Goal: Check status: Check status

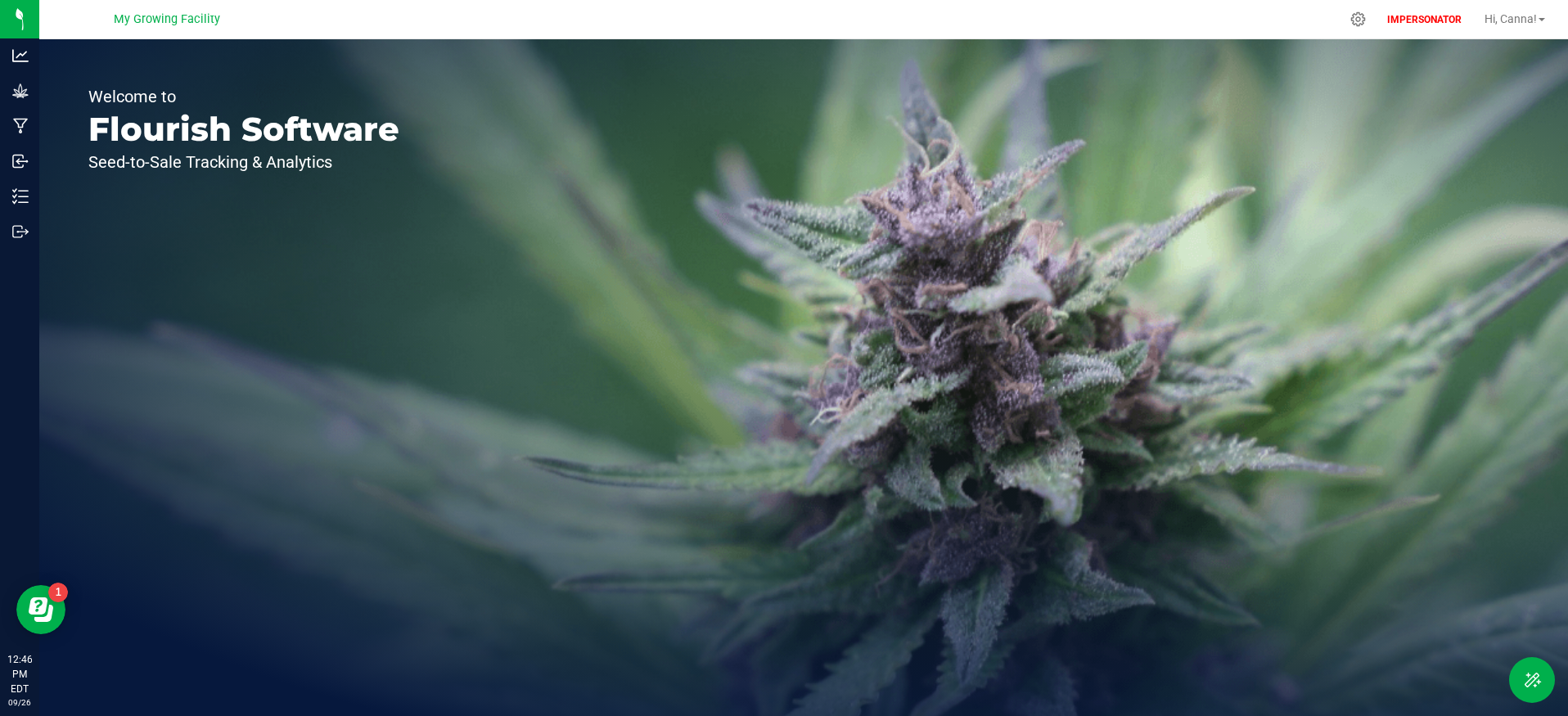
drag, startPoint x: 116, startPoint y: 23, endPoint x: 283, endPoint y: 24, distance: 167.0
click at [283, 24] on div "My Growing Facility" at bounding box center [167, 19] width 239 height 25
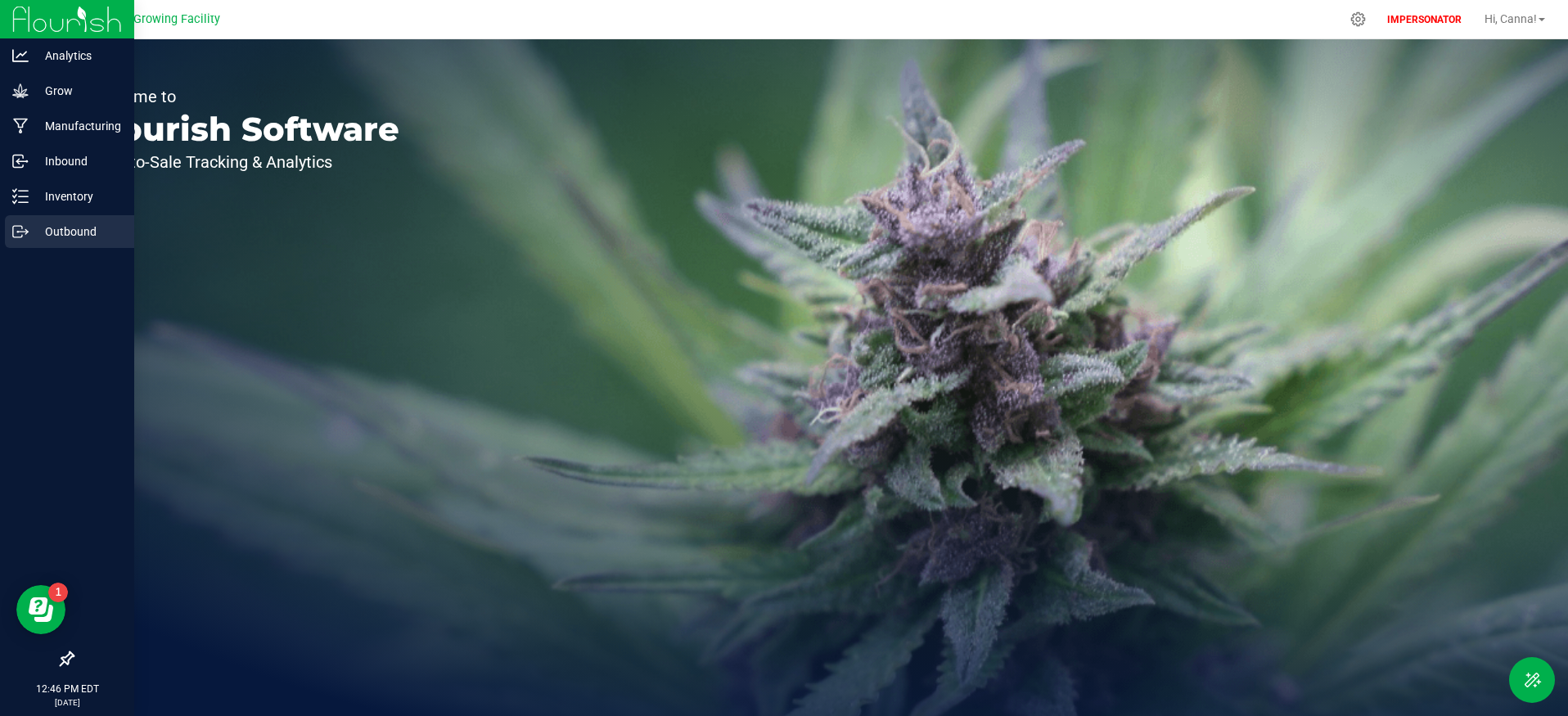
click at [32, 236] on p "Outbound" at bounding box center [78, 231] width 98 height 20
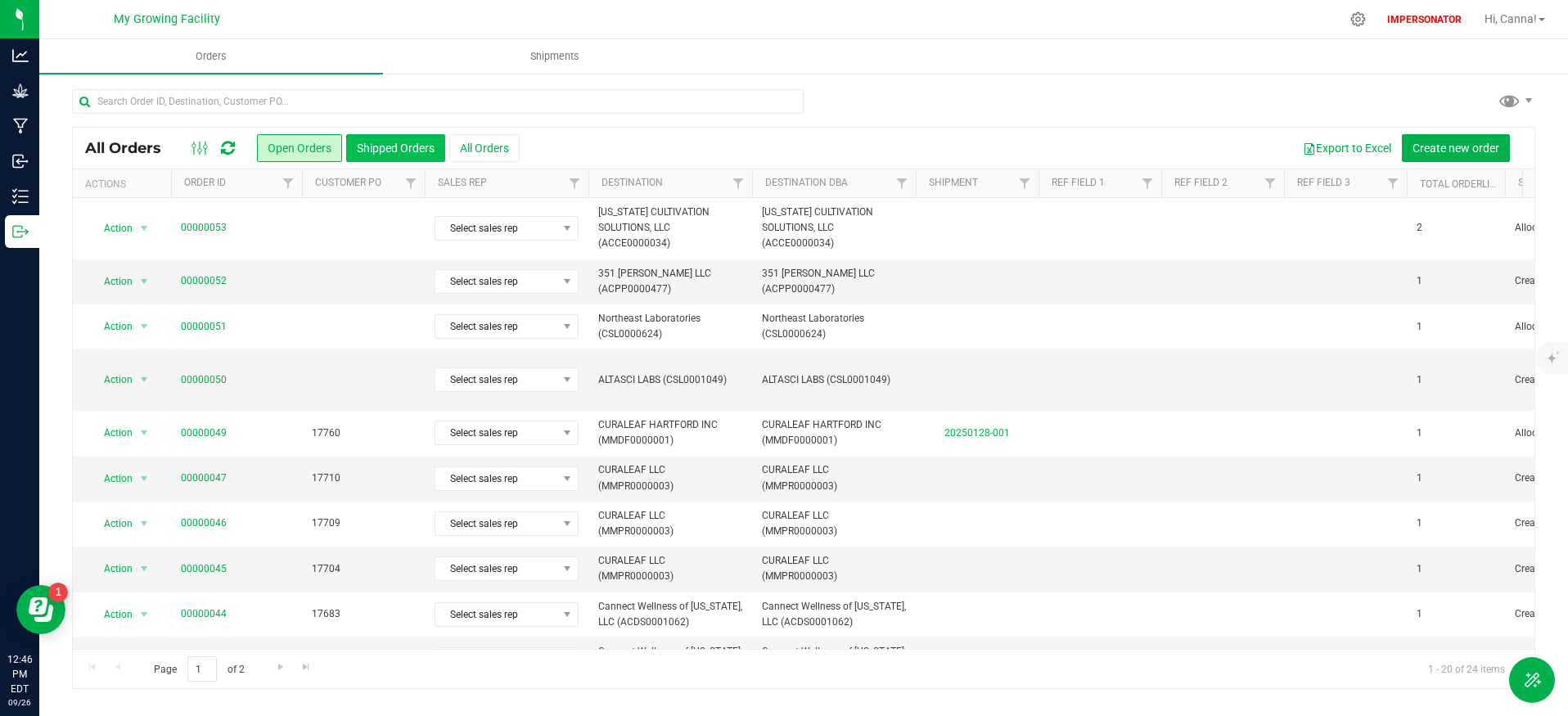
click at [393, 141] on button "Shipped Orders" at bounding box center [396, 149] width 99 height 28
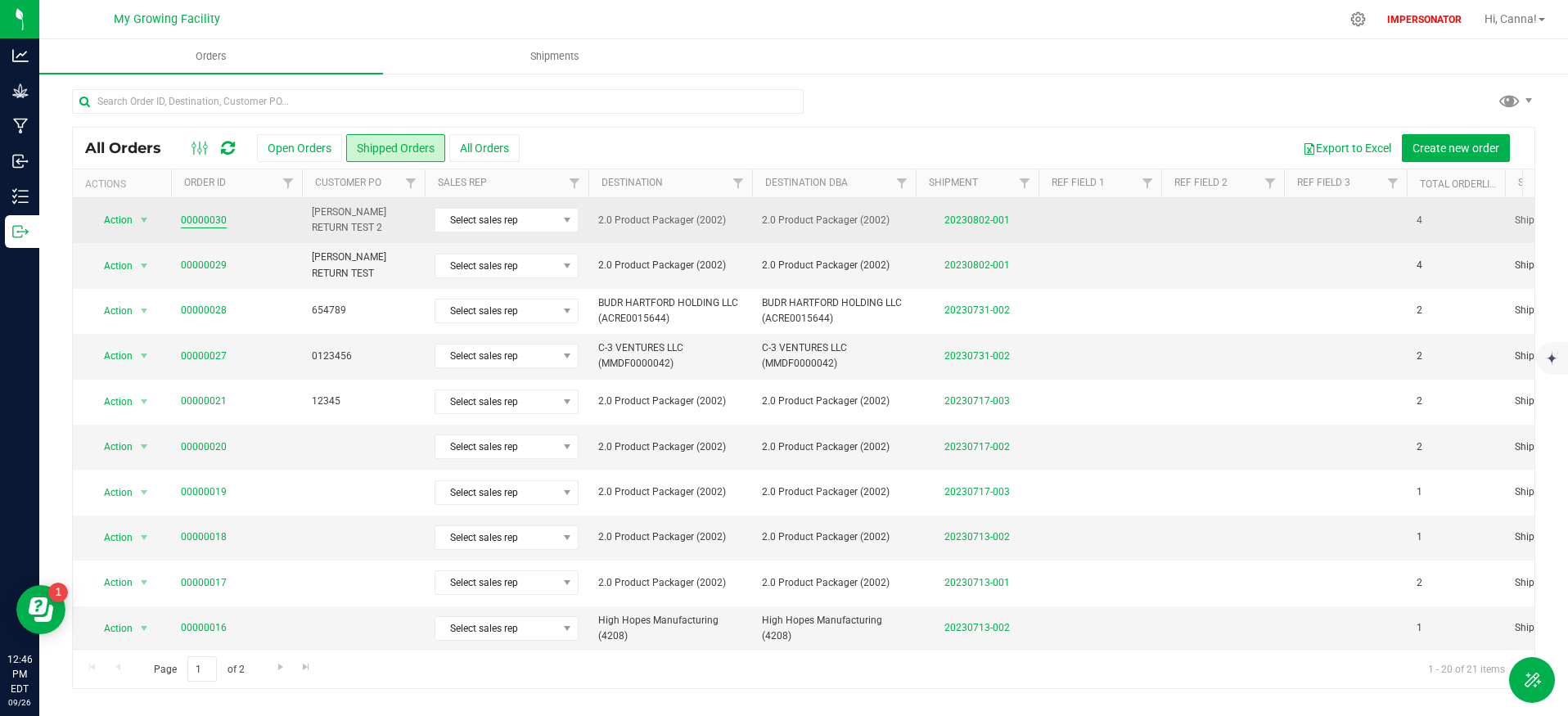
click at [193, 219] on link "00000030" at bounding box center [203, 221] width 46 height 16
